Goal: Task Accomplishment & Management: Manage account settings

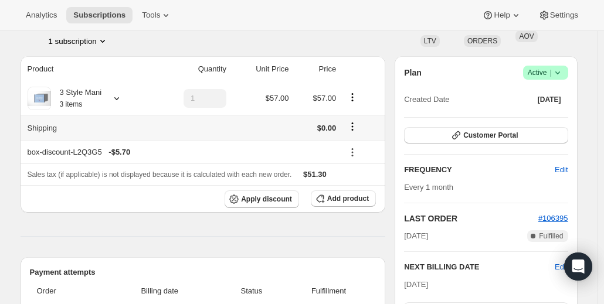
scroll to position [82, 0]
click at [80, 103] on small "3 items" at bounding box center [71, 105] width 23 height 8
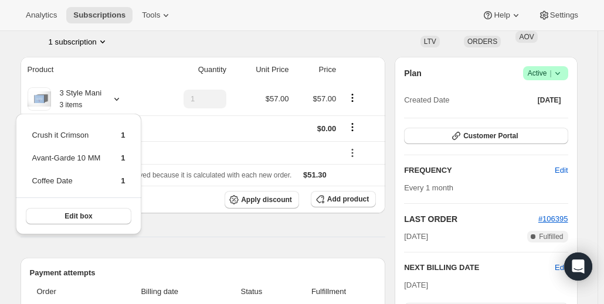
click at [556, 66] on span "Success Active |" at bounding box center [545, 73] width 45 height 14
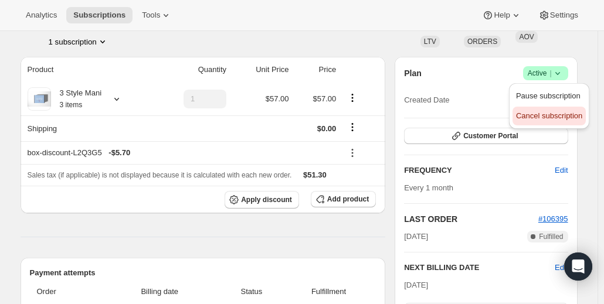
click at [542, 113] on span "Cancel subscription" at bounding box center [549, 115] width 66 height 9
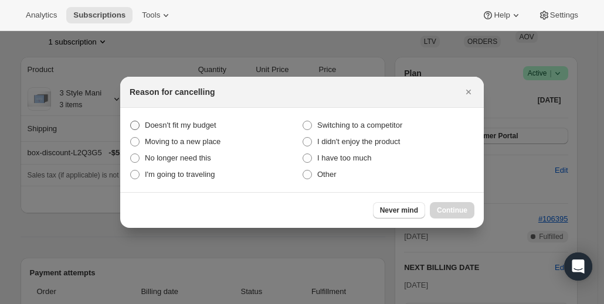
click at [207, 127] on span "Doesn't fit my budget" at bounding box center [181, 125] width 72 height 9
click at [131, 121] on budget "Doesn't fit my budget" at bounding box center [130, 121] width 1 height 1
radio budget "true"
click at [448, 209] on span "Continue" at bounding box center [452, 210] width 30 height 9
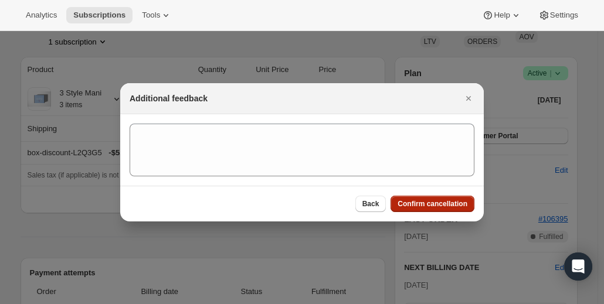
click at [427, 198] on button "Confirm cancellation" at bounding box center [432, 204] width 84 height 16
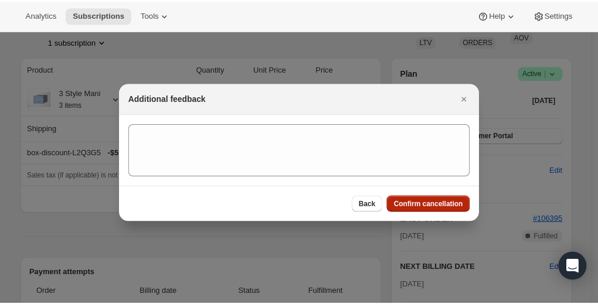
scroll to position [82, 0]
